Goal: Task Accomplishment & Management: Use online tool/utility

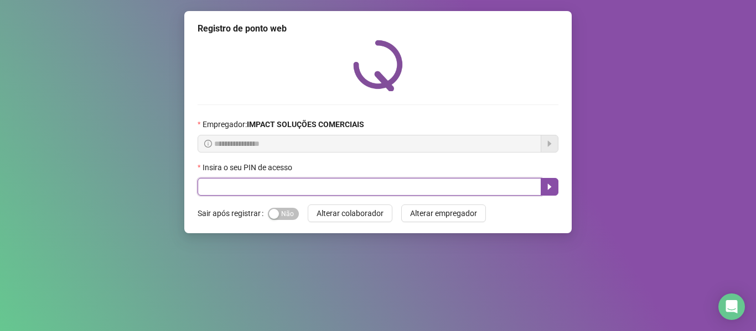
click at [312, 186] on input "text" at bounding box center [370, 187] width 344 height 18
type input "*****"
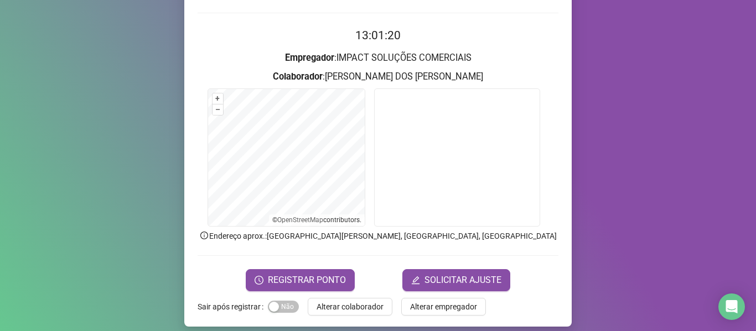
scroll to position [101, 0]
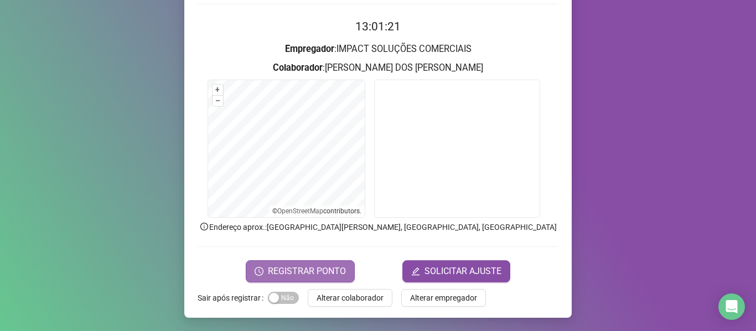
click at [286, 272] on span "REGISTRAR PONTO" at bounding box center [307, 271] width 78 height 13
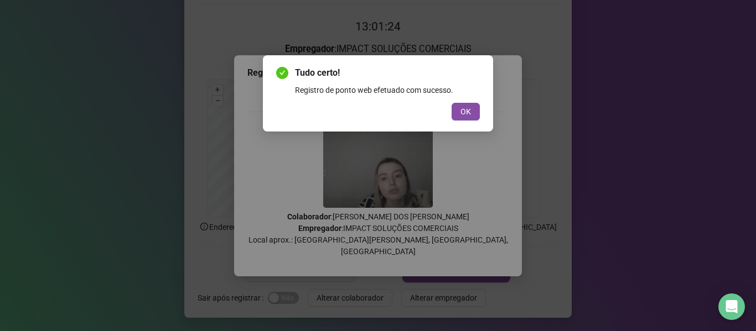
click at [450, 109] on div "OK" at bounding box center [378, 112] width 204 height 18
click at [458, 111] on button "OK" at bounding box center [466, 112] width 28 height 18
